Goal: Task Accomplishment & Management: Manage account settings

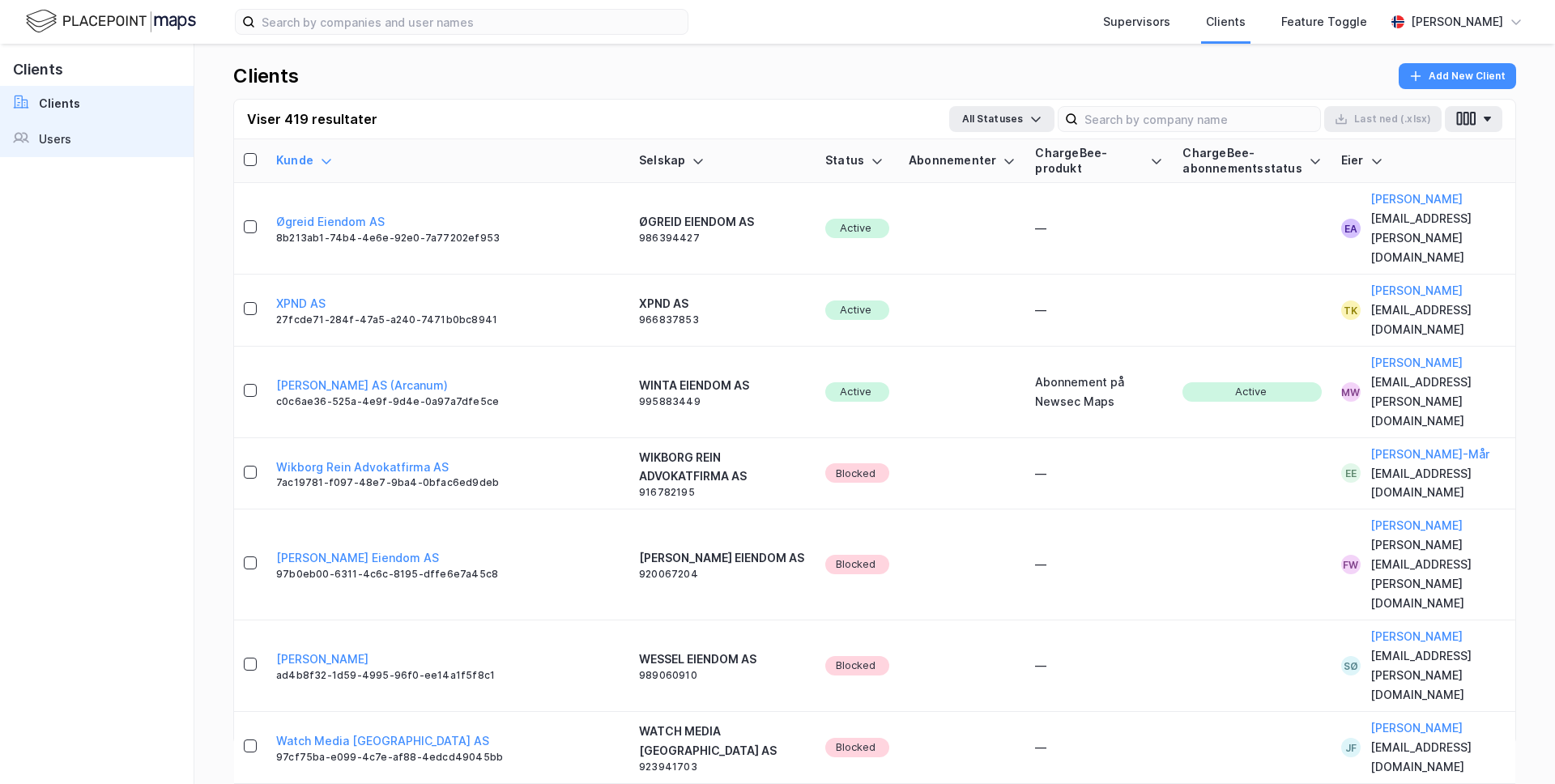
click at [95, 149] on link "Users" at bounding box center [97, 139] width 194 height 35
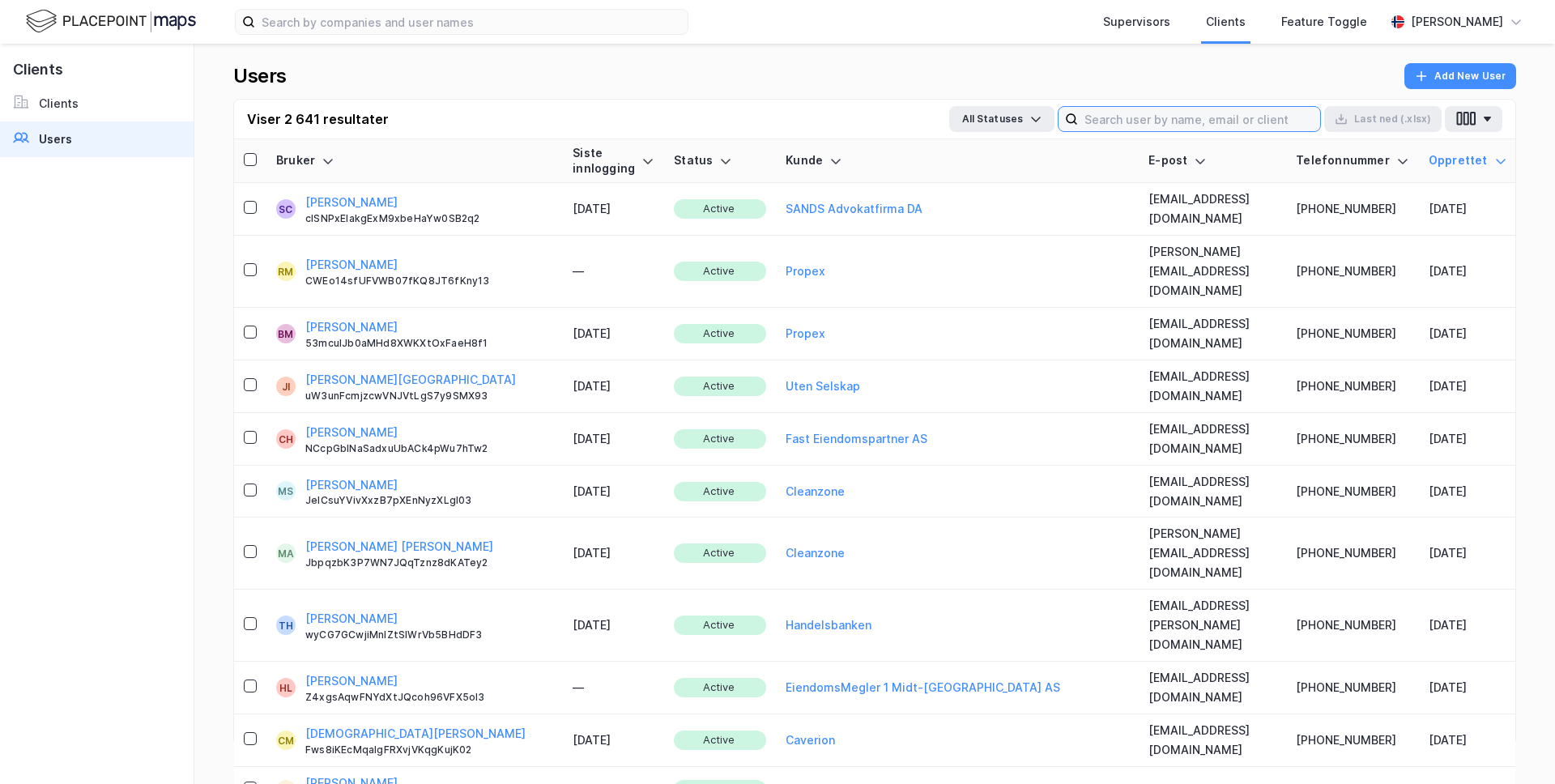
click at [1238, 123] on input at bounding box center [1199, 119] width 242 height 24
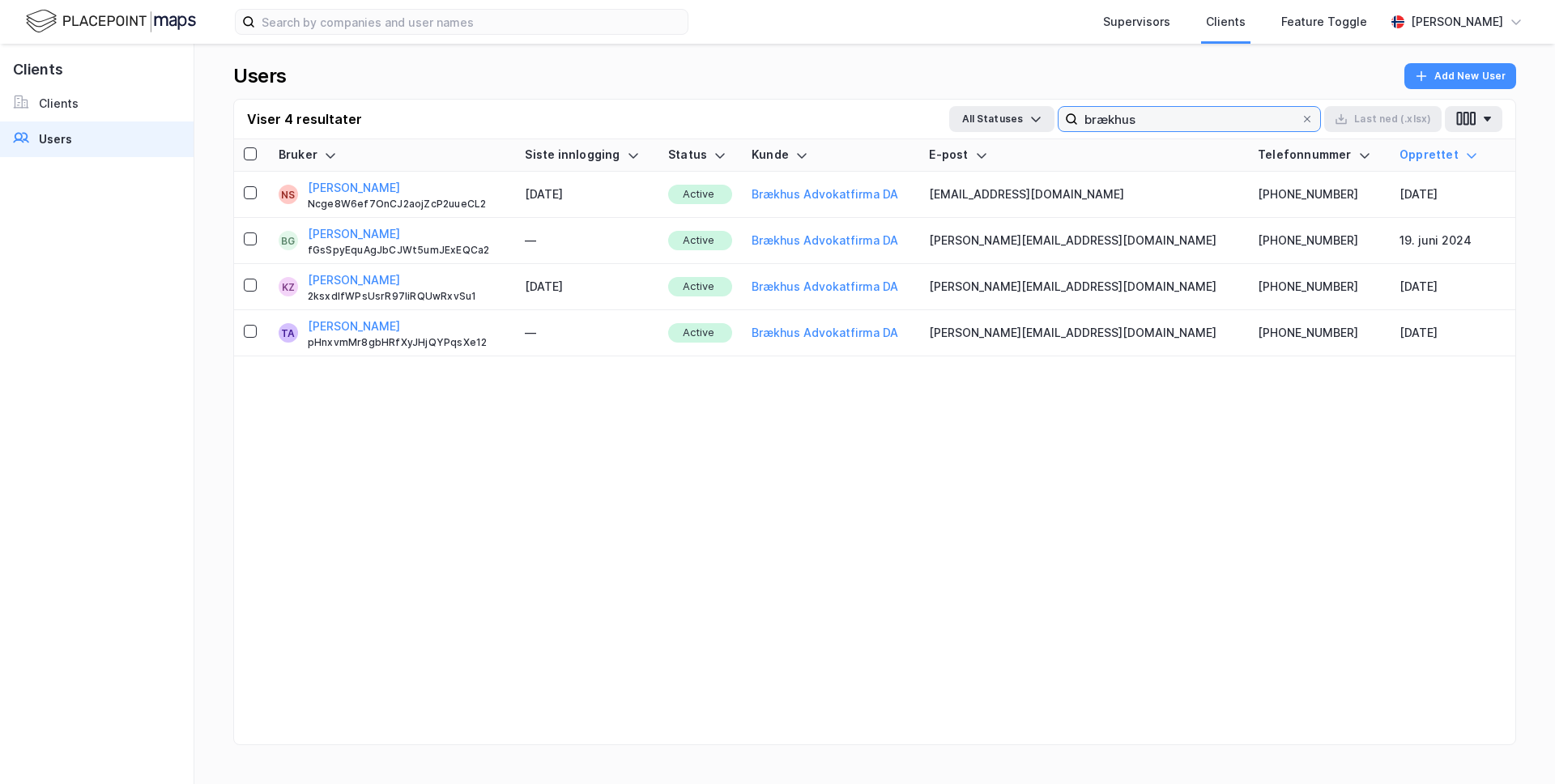
click at [1145, 121] on input "brækhus" at bounding box center [1190, 119] width 223 height 24
type input "a"
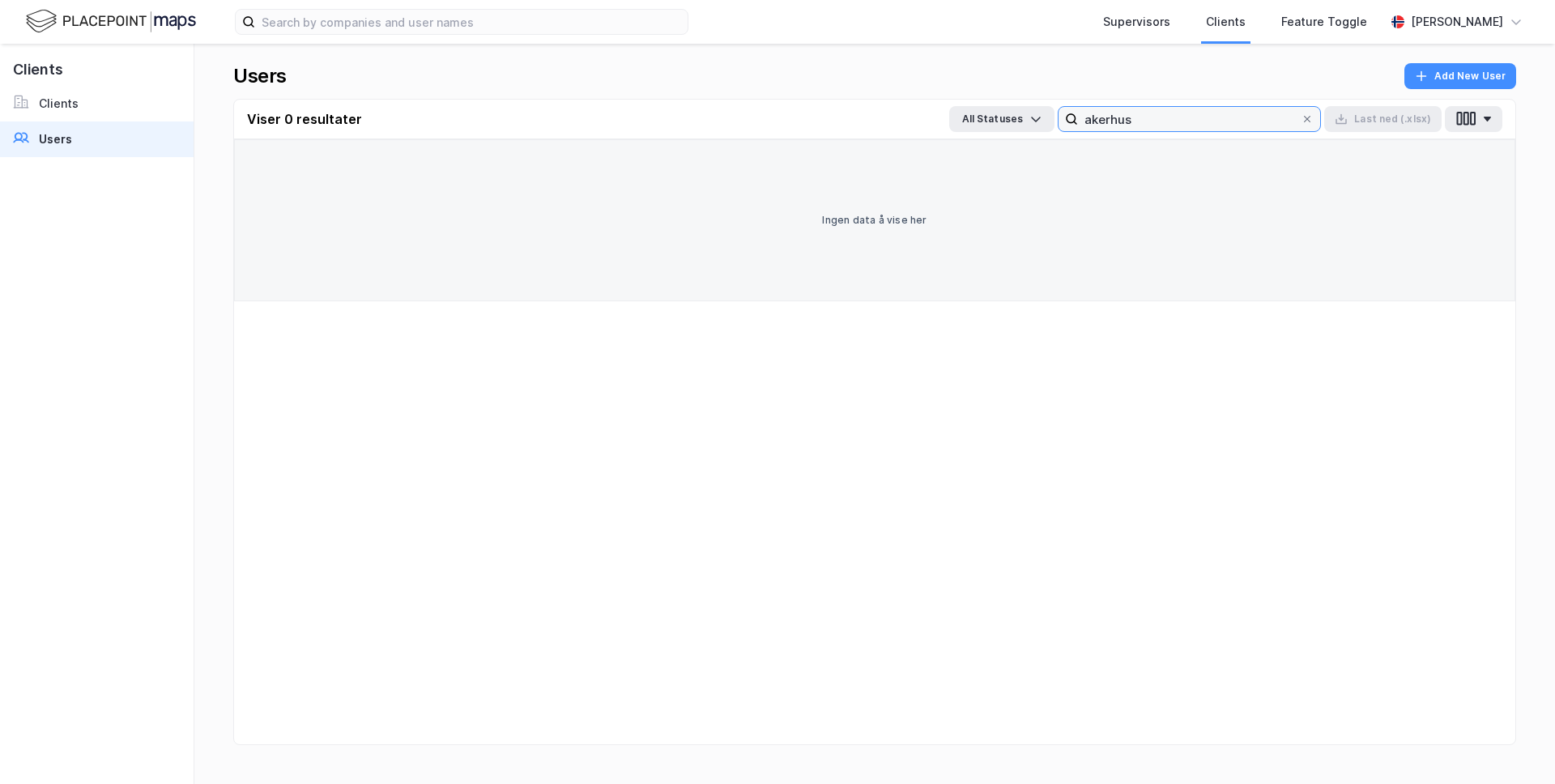
click at [1109, 119] on input "akerhus" at bounding box center [1190, 119] width 223 height 24
click at [1117, 119] on input "akerhus" at bounding box center [1190, 119] width 223 height 24
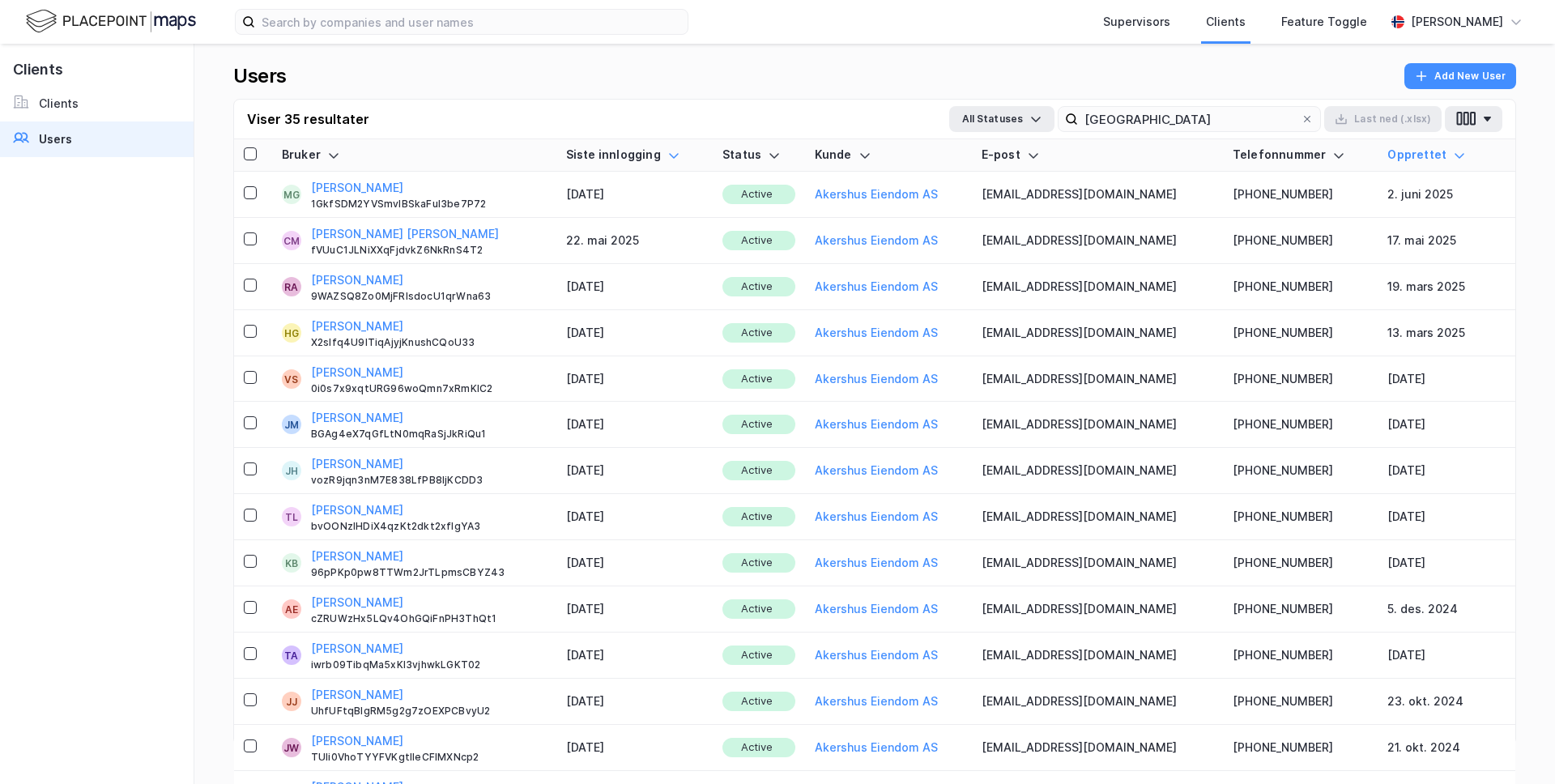
click at [681, 160] on icon at bounding box center [674, 155] width 13 height 13
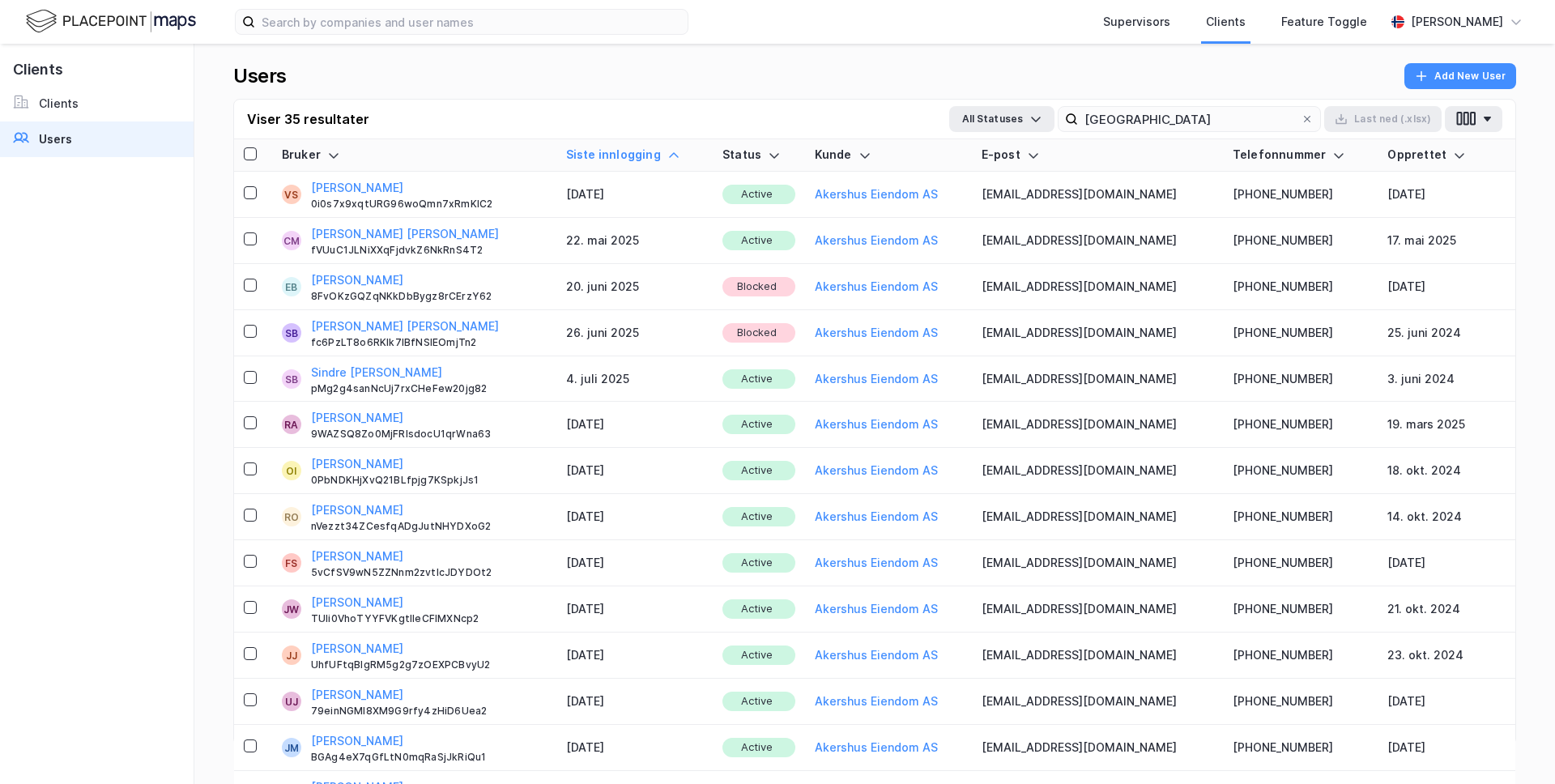
click at [681, 160] on icon at bounding box center [674, 155] width 13 height 13
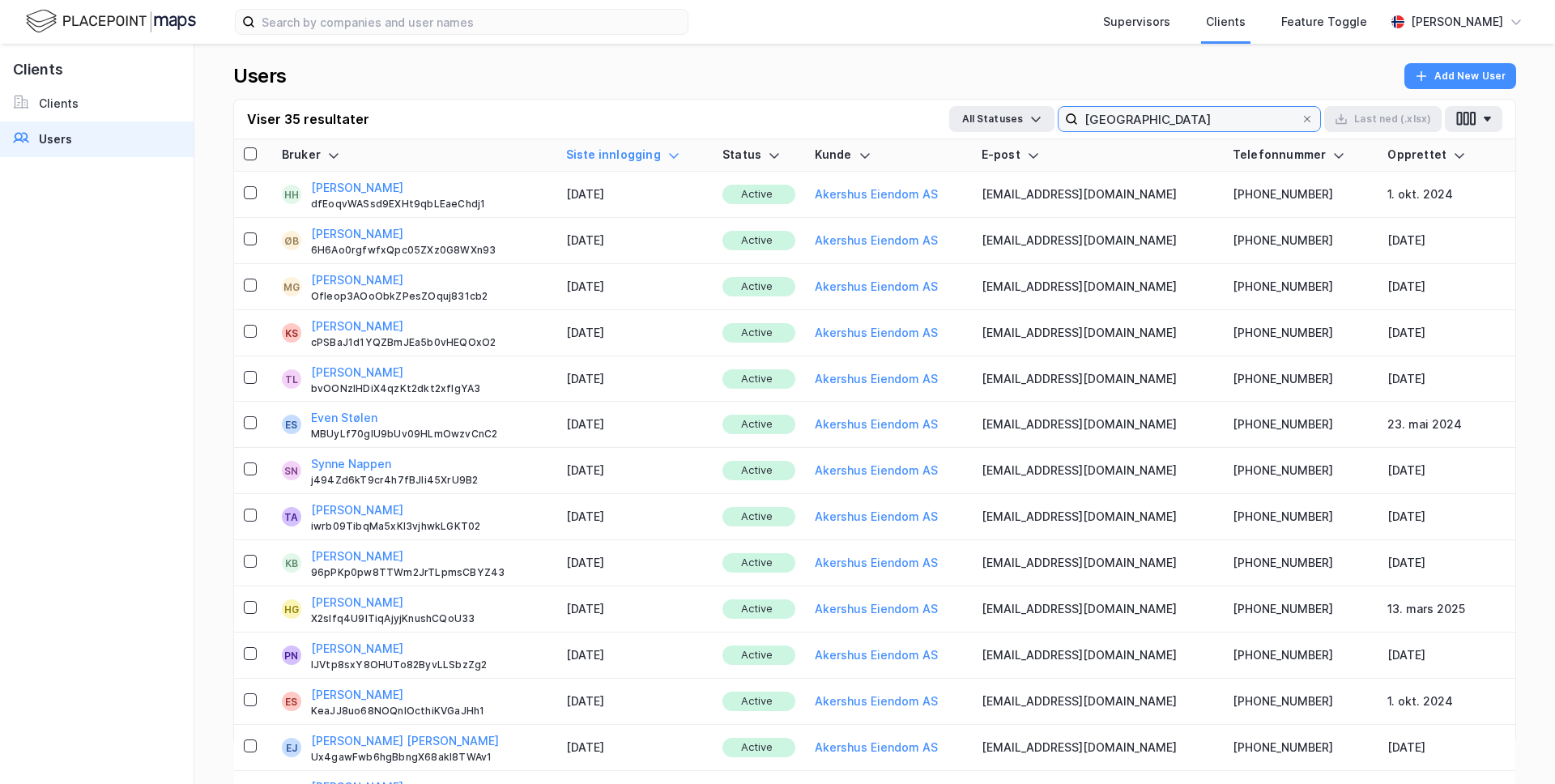
click at [1217, 107] on input "[GEOGRAPHIC_DATA]" at bounding box center [1190, 119] width 223 height 24
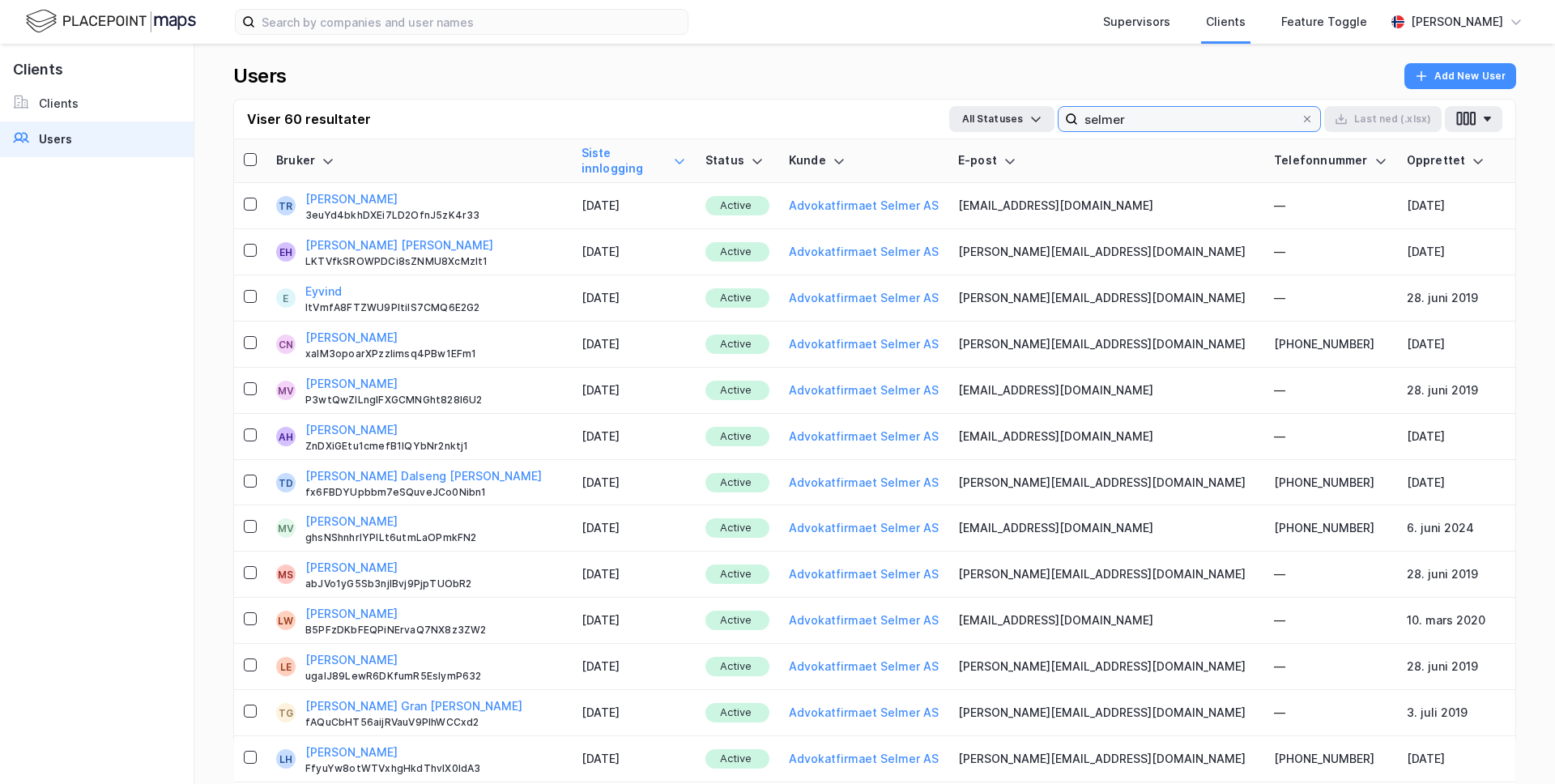
click at [1177, 117] on input "selmer" at bounding box center [1190, 119] width 223 height 24
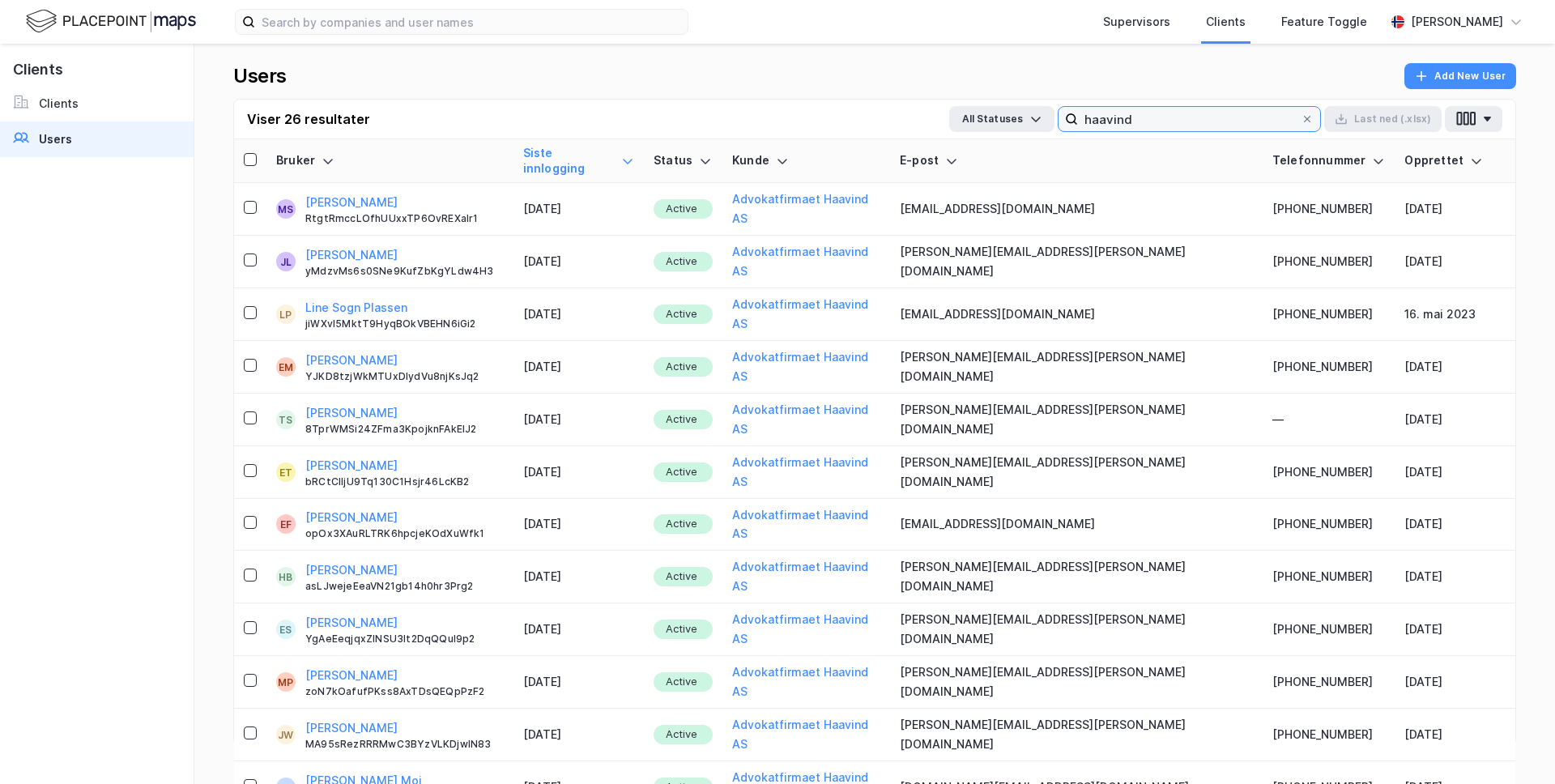
click at [1145, 119] on input "haavind" at bounding box center [1190, 119] width 223 height 24
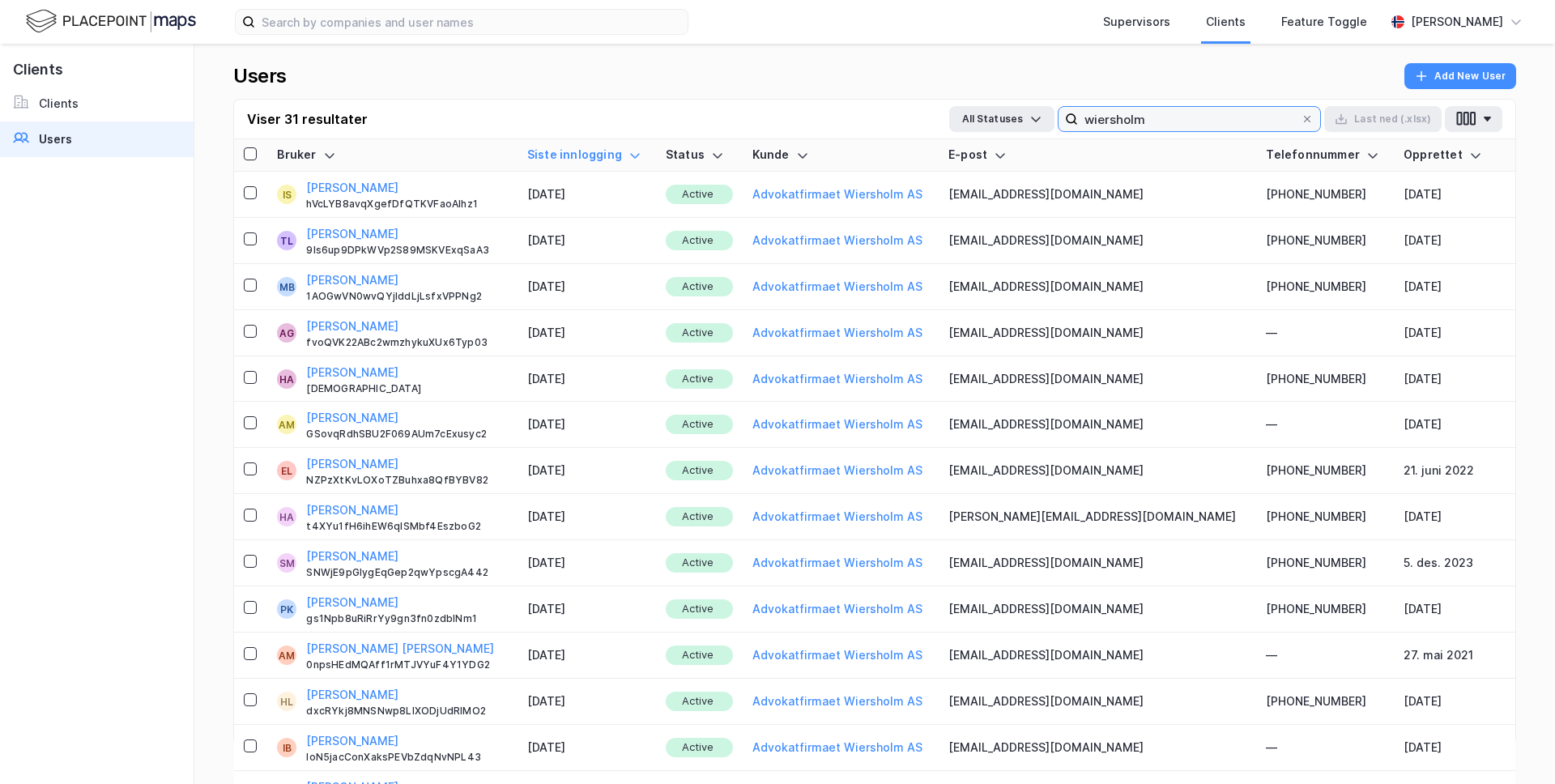
type input "wiersholm"
click at [160, 17] on img at bounding box center [111, 21] width 170 height 28
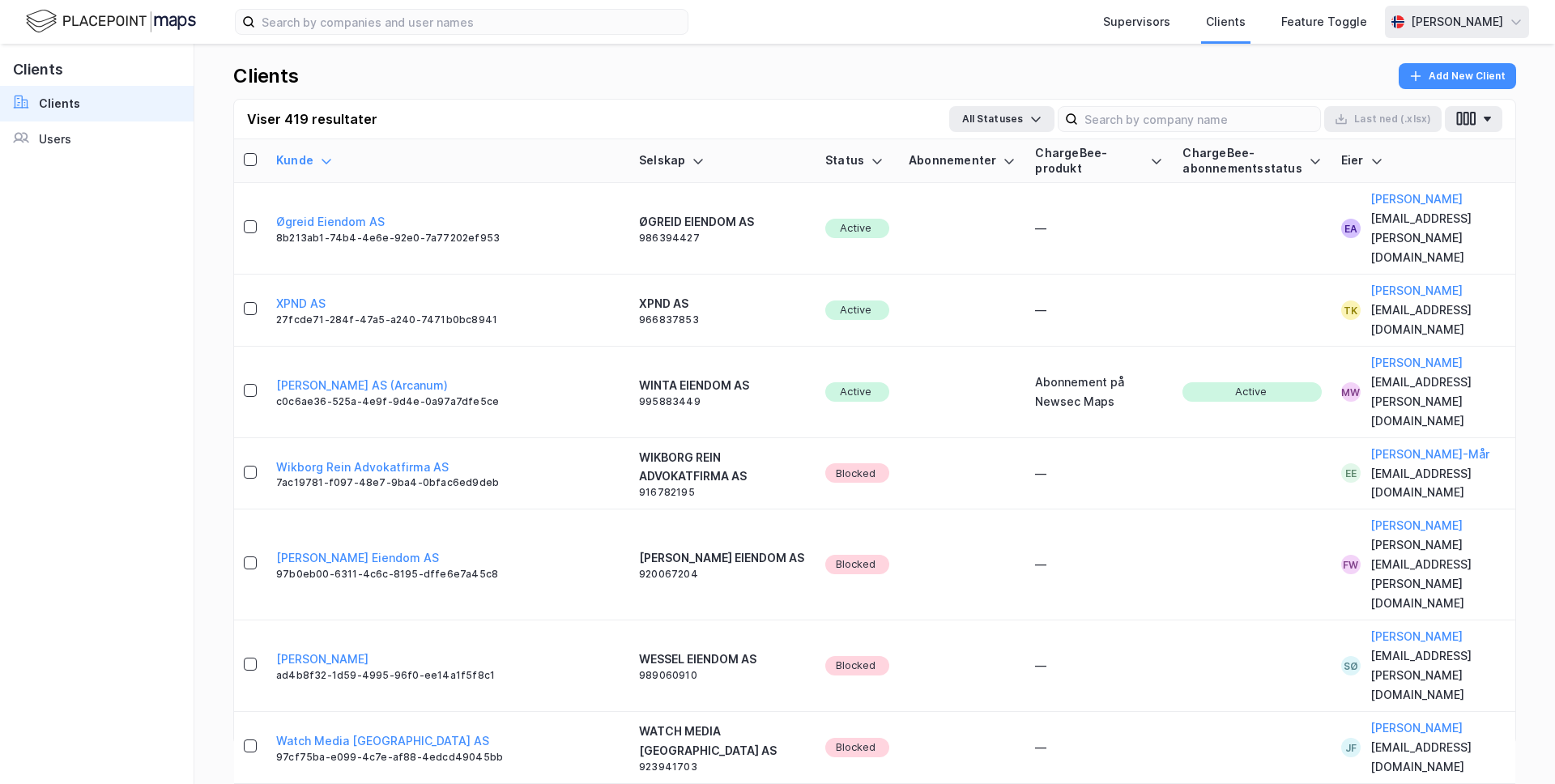
click at [1456, 7] on div "[PERSON_NAME]" at bounding box center [1457, 22] width 144 height 33
click at [1416, 92] on div "Logg ut" at bounding box center [1425, 99] width 211 height 39
